Goal: Transaction & Acquisition: Purchase product/service

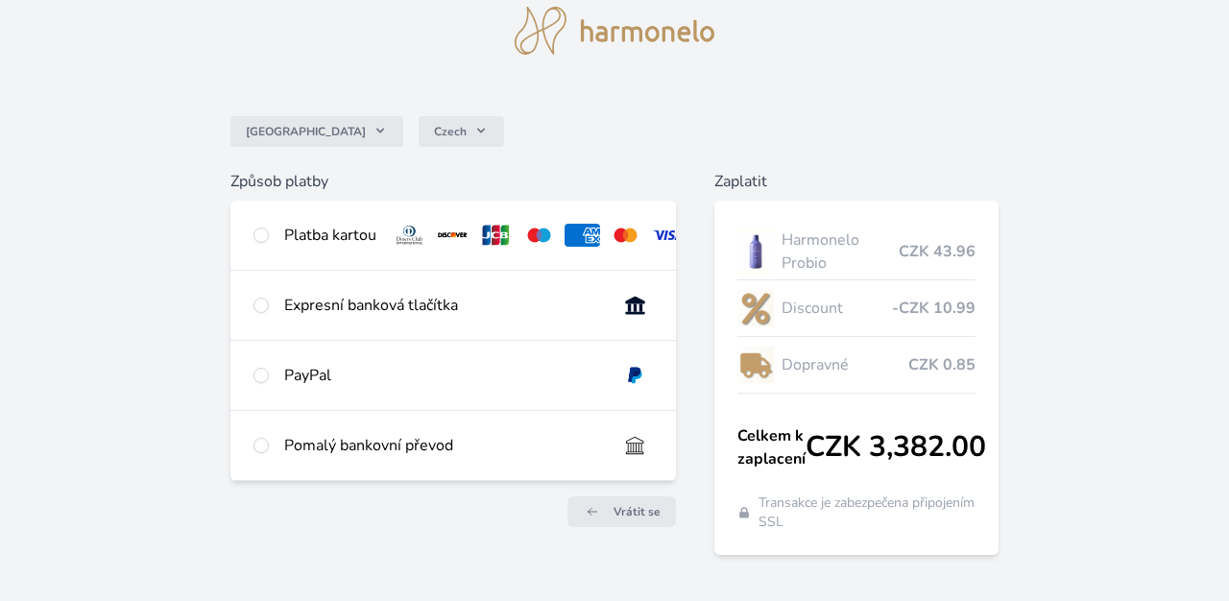
scroll to position [83, 0]
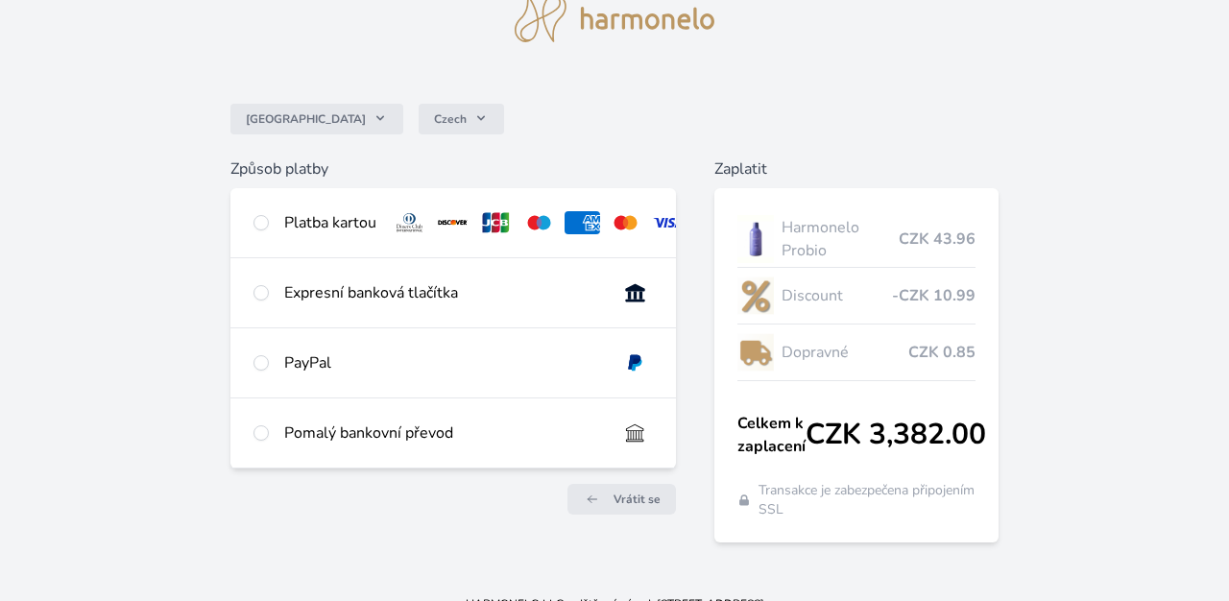
click at [262, 294] on input "radio" at bounding box center [261, 292] width 15 height 15
radio input "true"
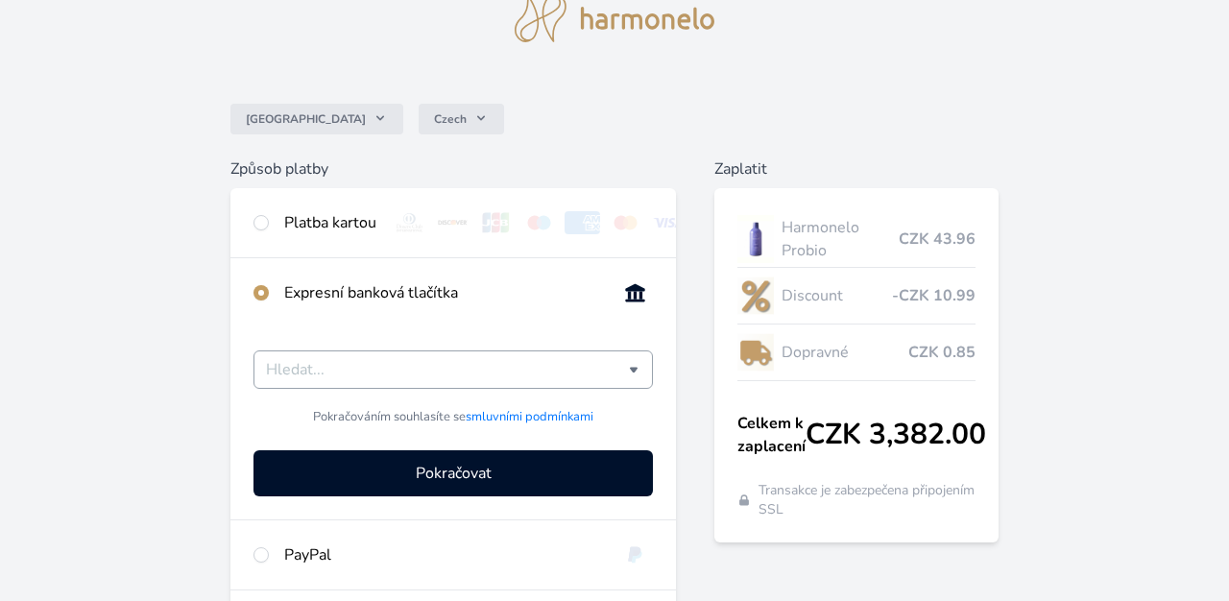
click at [361, 373] on input "Česká spořitelna Komerční banka mTransfer Fio banka Moneta Money Bank Raiffeise…" at bounding box center [447, 369] width 363 height 23
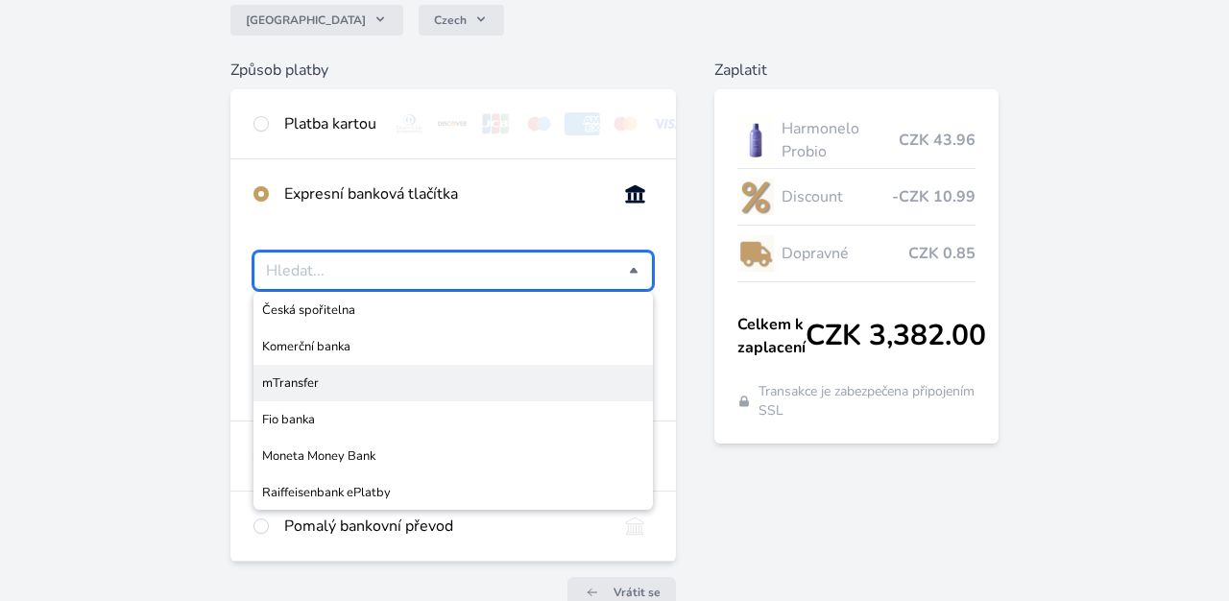
scroll to position [188, 0]
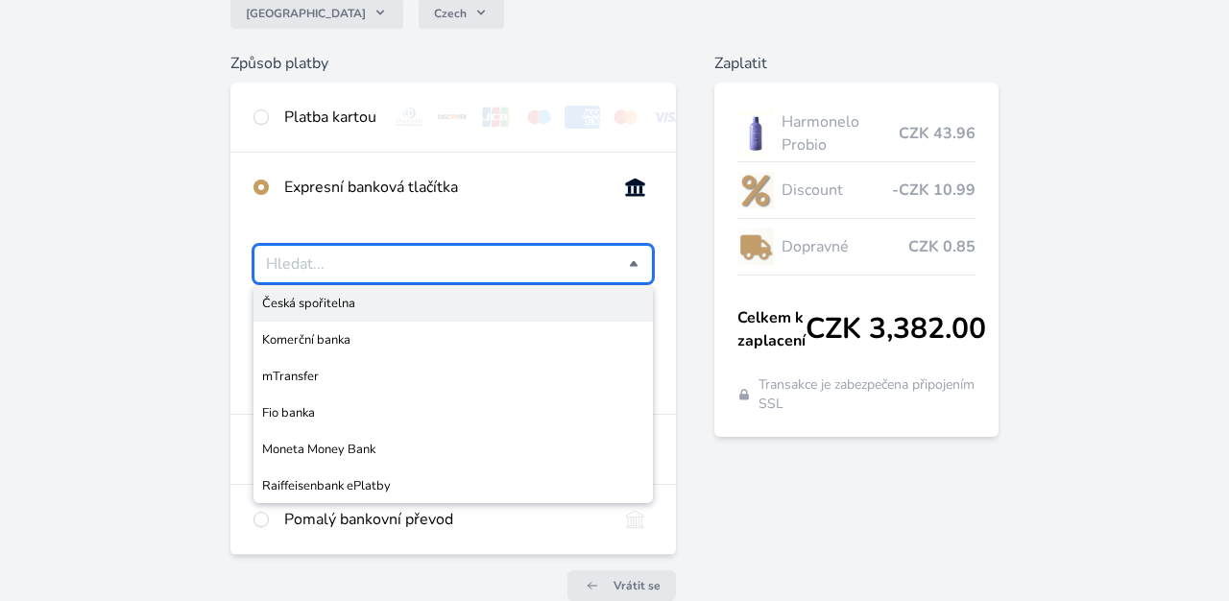
click at [298, 302] on span "Česká spořitelna" at bounding box center [453, 303] width 382 height 19
type input "Česká spořitelna"
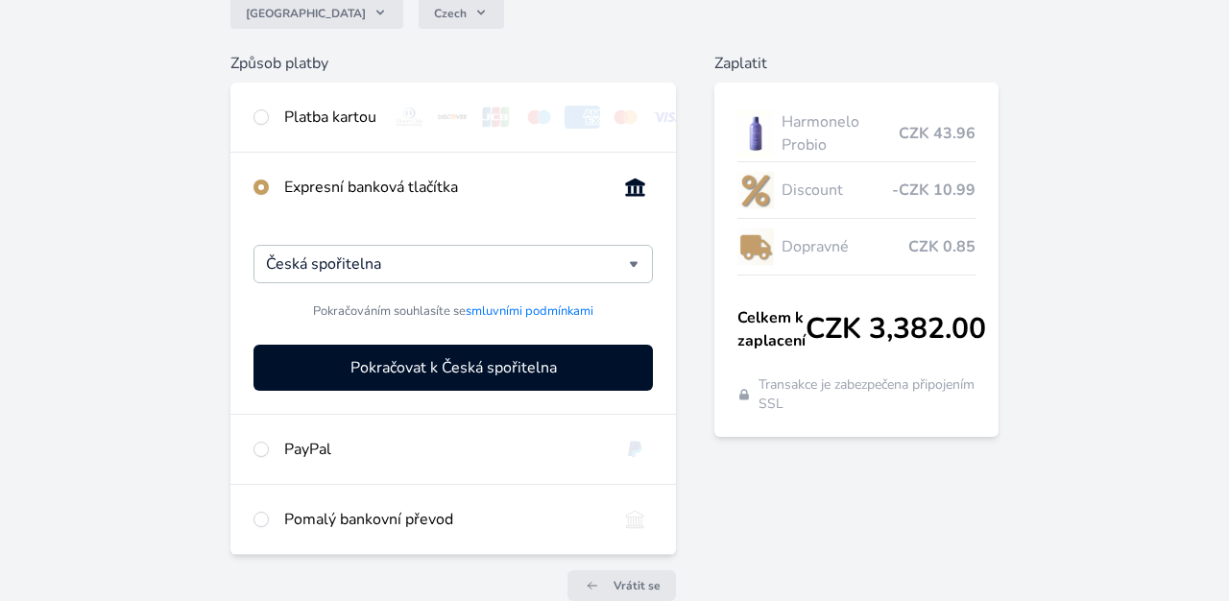
click at [257, 451] on input "radio" at bounding box center [261, 449] width 15 height 15
radio input "true"
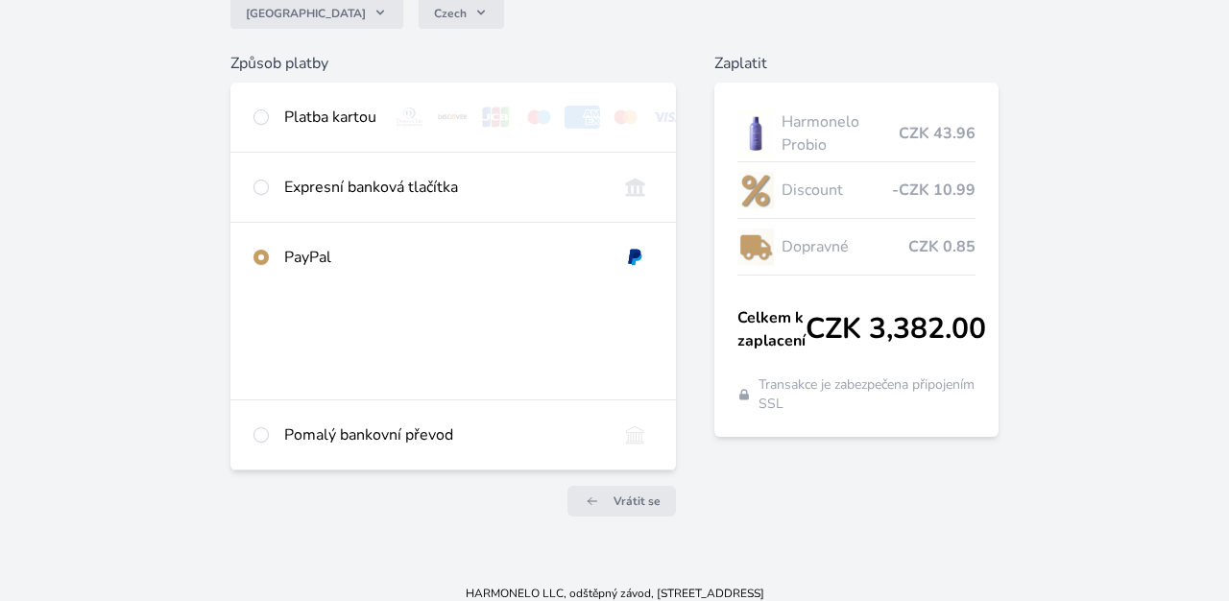
click at [262, 185] on input "radio" at bounding box center [261, 187] width 15 height 15
radio input "true"
radio input "false"
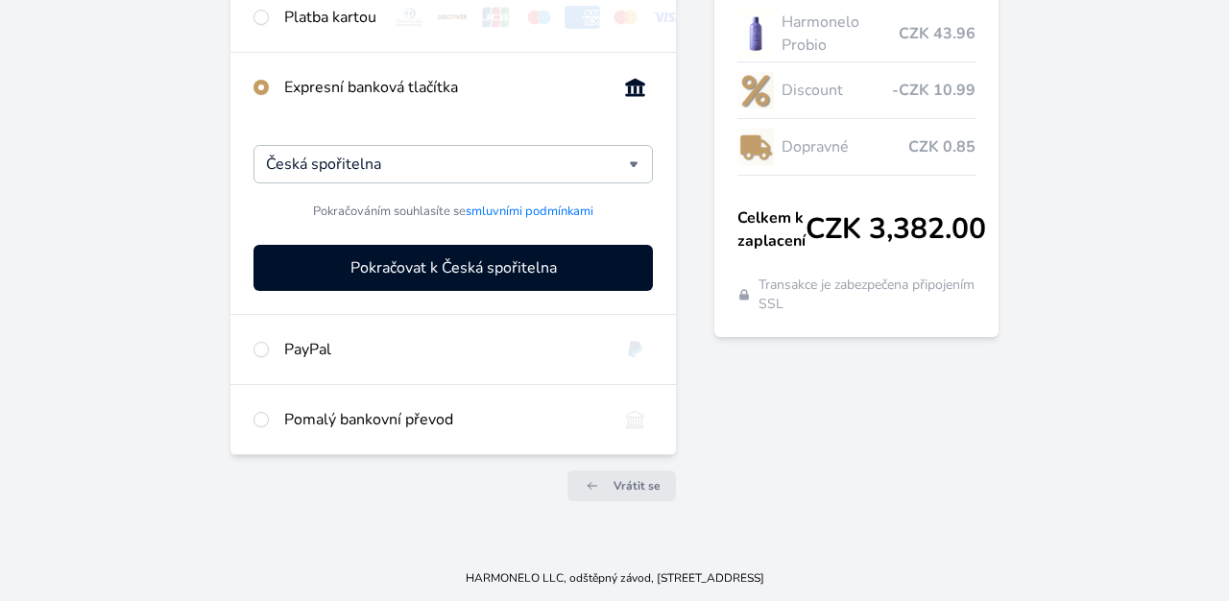
scroll to position [288, 0]
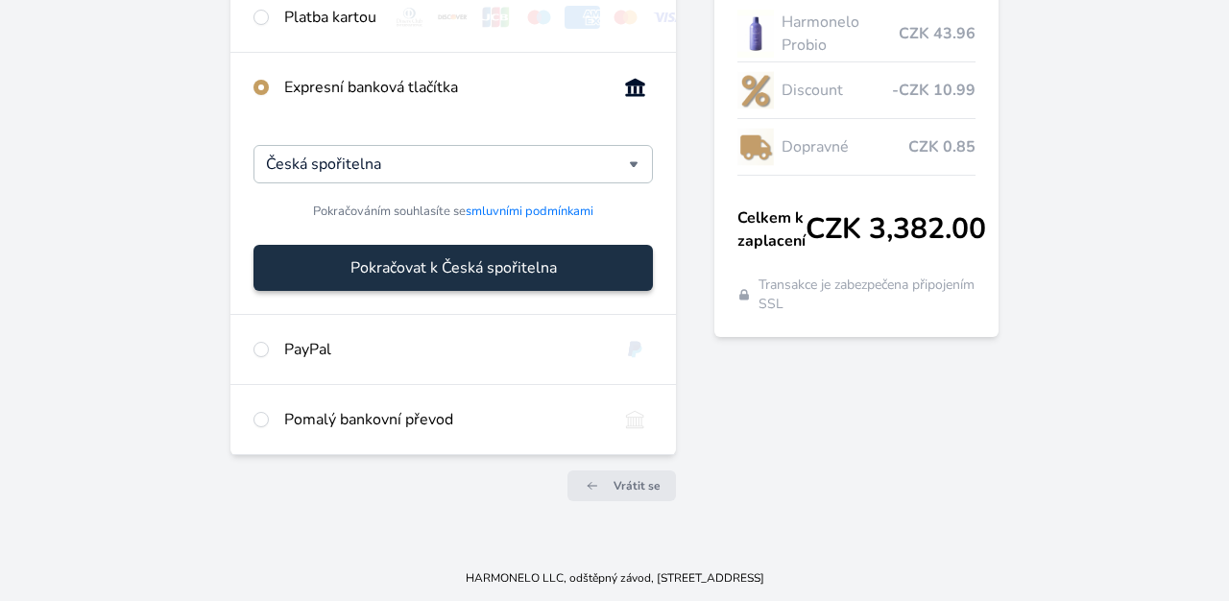
click at [474, 266] on span "Pokračovat k Česká spořitelna" at bounding box center [454, 267] width 206 height 23
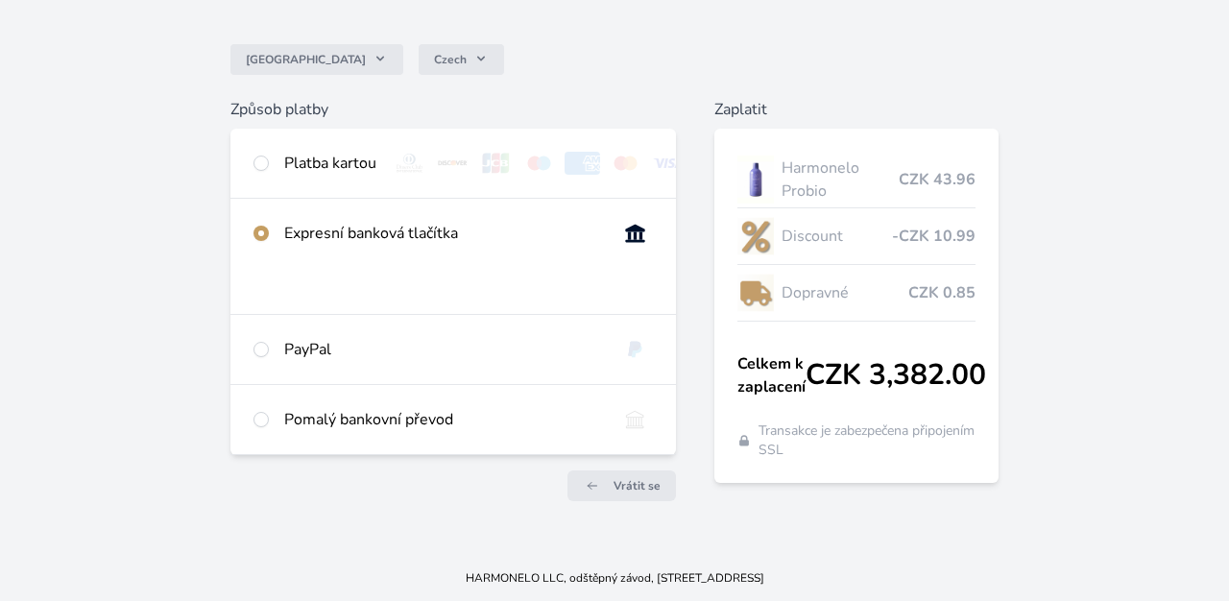
scroll to position [142, 0]
